Goal: Task Accomplishment & Management: Manage account settings

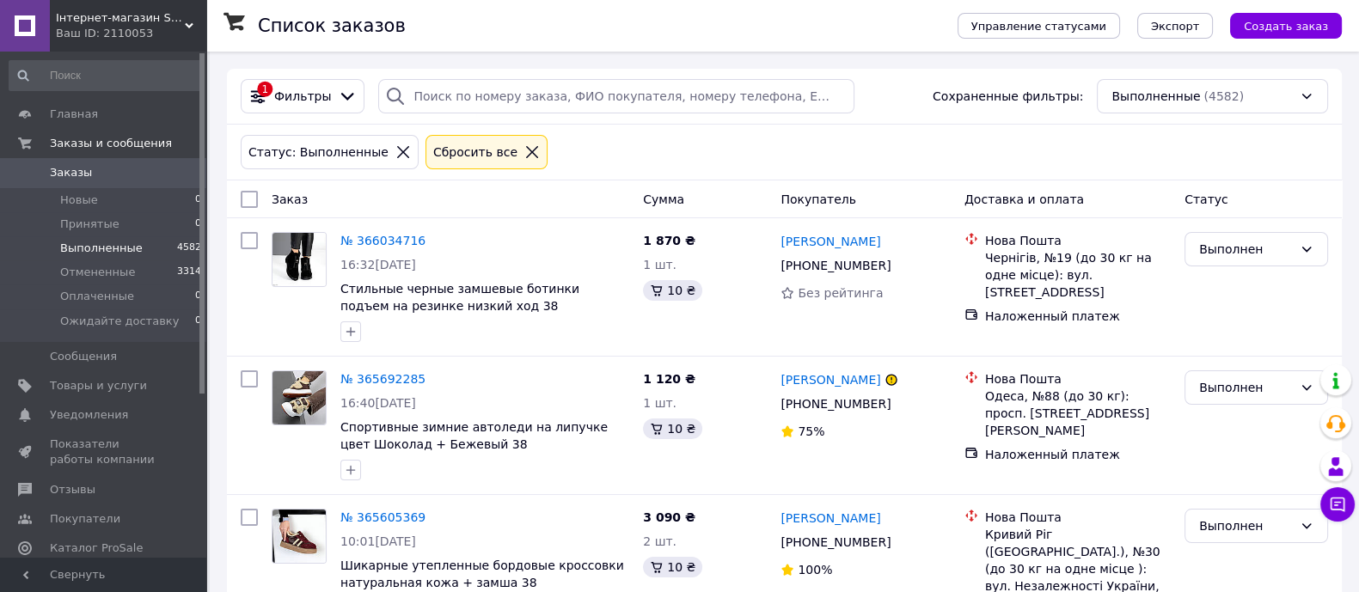
click at [525, 152] on icon at bounding box center [532, 151] width 15 height 15
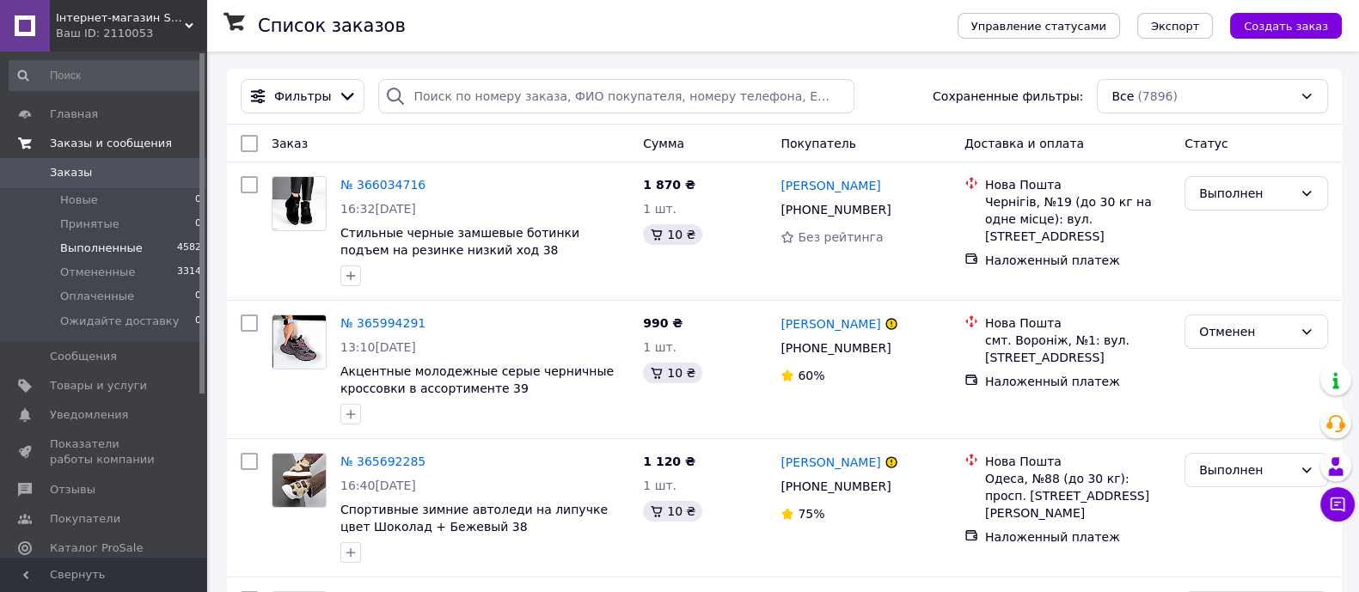
click at [84, 137] on span "Заказы и сообщения" at bounding box center [111, 143] width 122 height 15
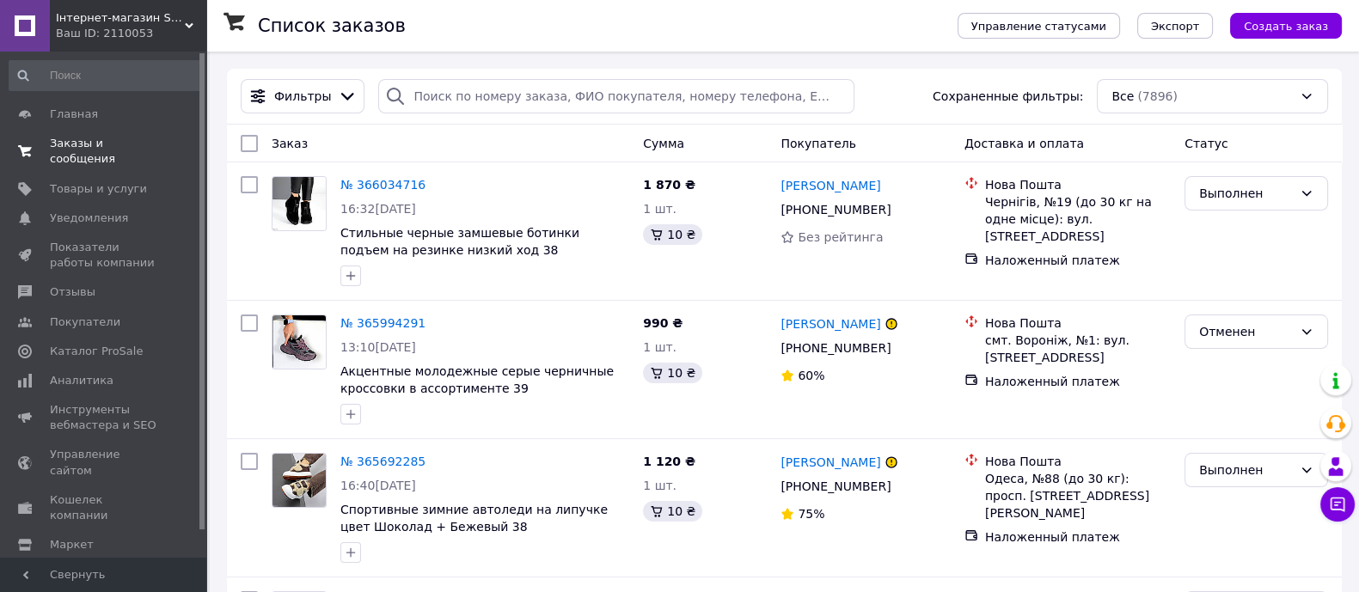
click at [84, 137] on span "Заказы и сообщения" at bounding box center [104, 151] width 109 height 31
